Goal: Transaction & Acquisition: Purchase product/service

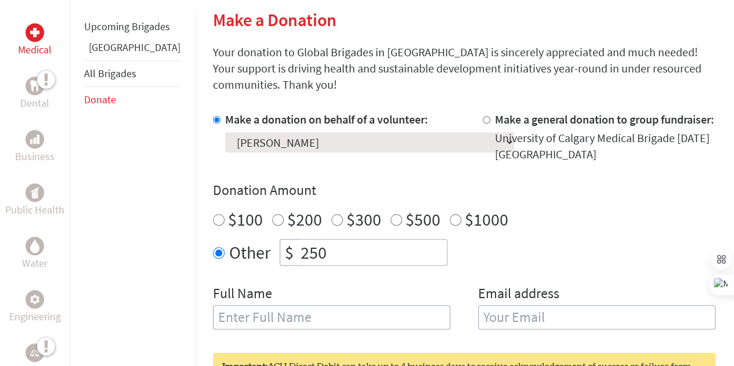
scroll to position [283, 0]
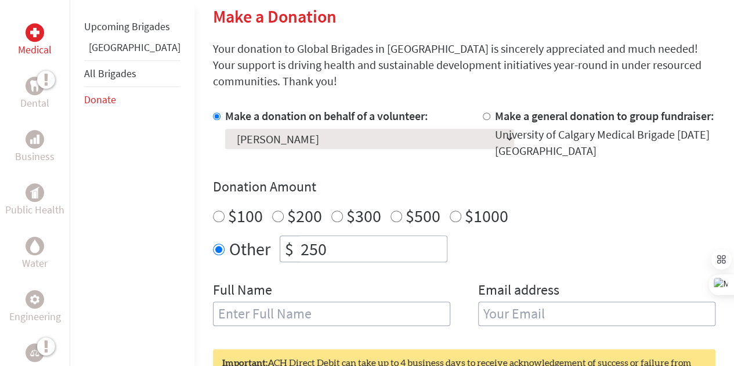
click at [213, 211] on input "$100" at bounding box center [219, 217] width 12 height 12
radio input "true"
click at [255, 307] on input "text" at bounding box center [331, 314] width 237 height 24
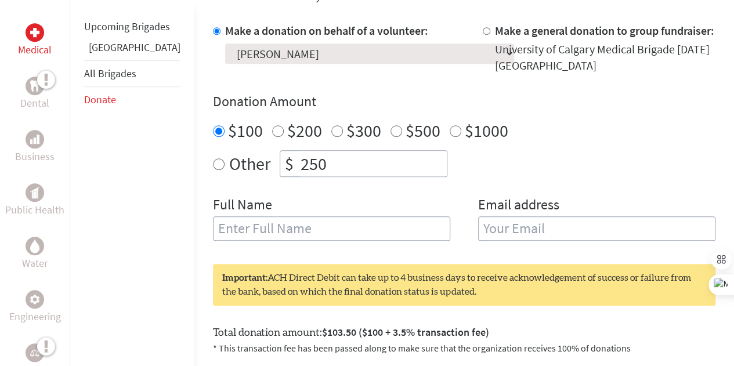
scroll to position [369, 0]
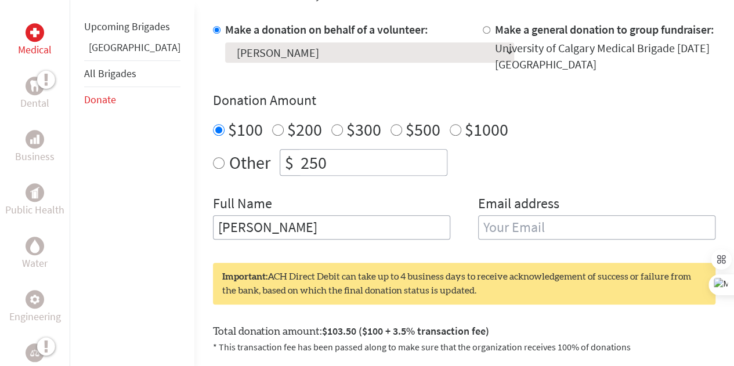
type input "[PERSON_NAME]"
click at [529, 215] on input "email" at bounding box center [596, 227] width 237 height 24
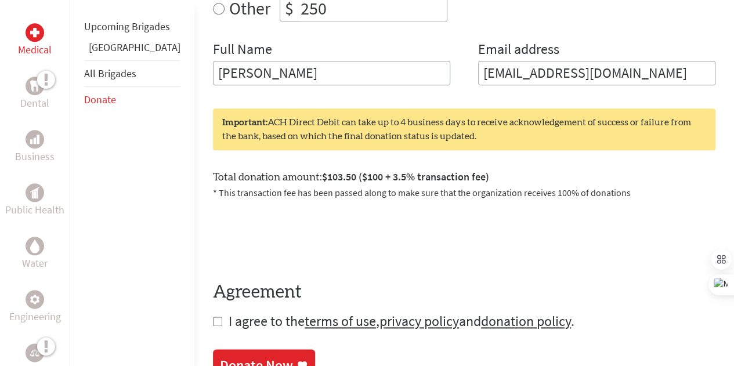
scroll to position [554, 0]
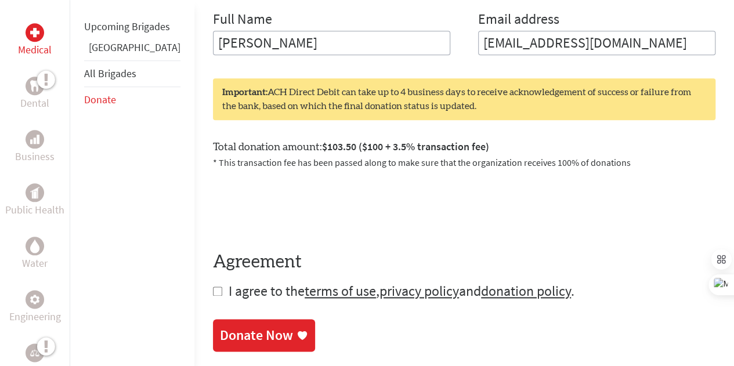
type input "[EMAIL_ADDRESS][DOMAIN_NAME]"
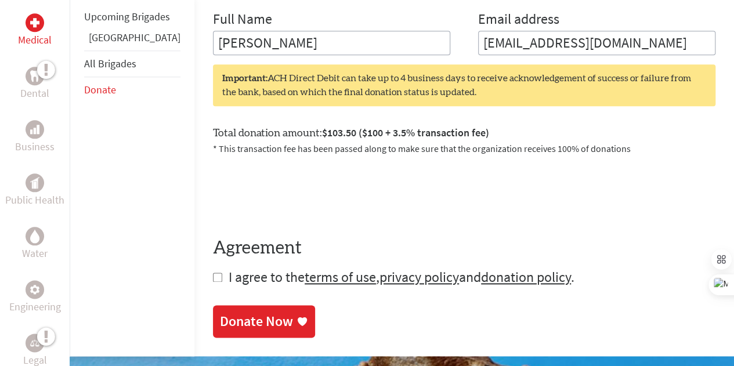
click at [213, 273] on input "checkbox" at bounding box center [217, 277] width 9 height 9
checkbox input "true"
click at [222, 313] on div "Donate Now" at bounding box center [256, 322] width 73 height 19
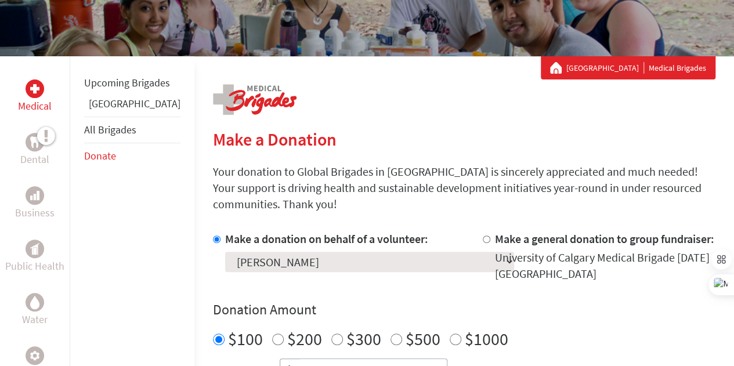
scroll to position [186, 0]
